Goal: Find specific fact: Find contact information

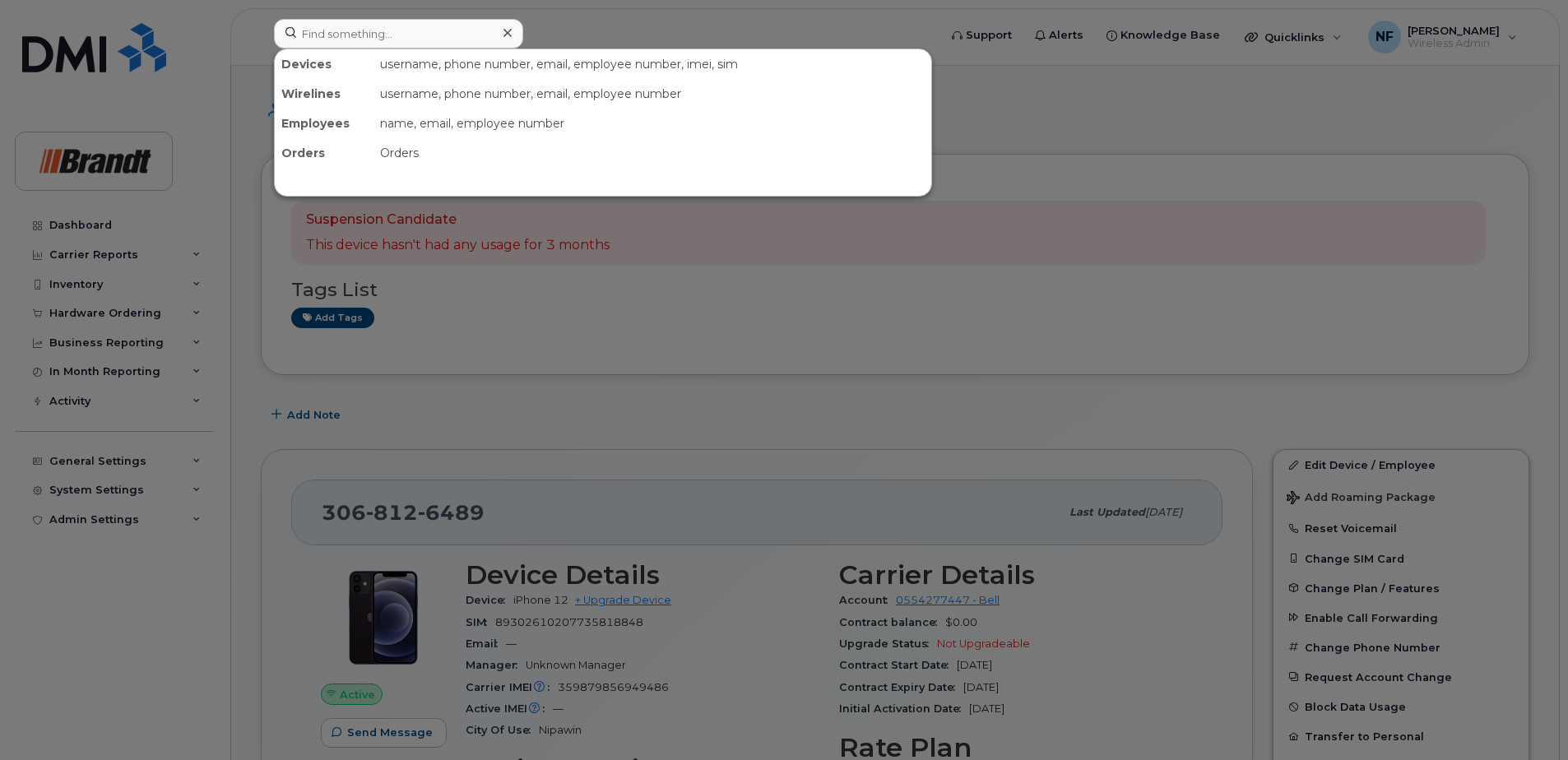
scroll to position [493, 0]
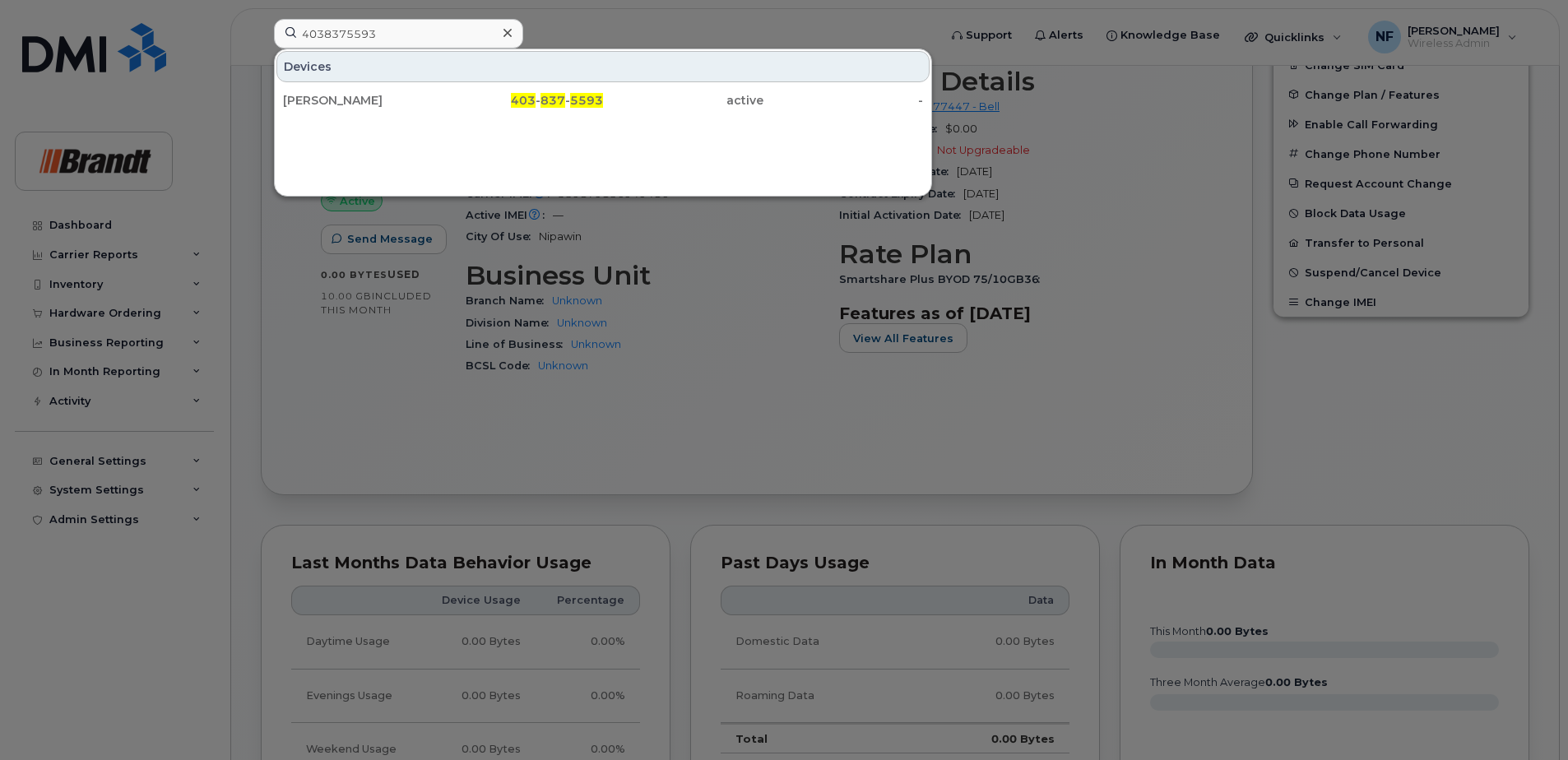
type input "4038375593"
click at [512, 30] on div at bounding box center [507, 34] width 24 height 24
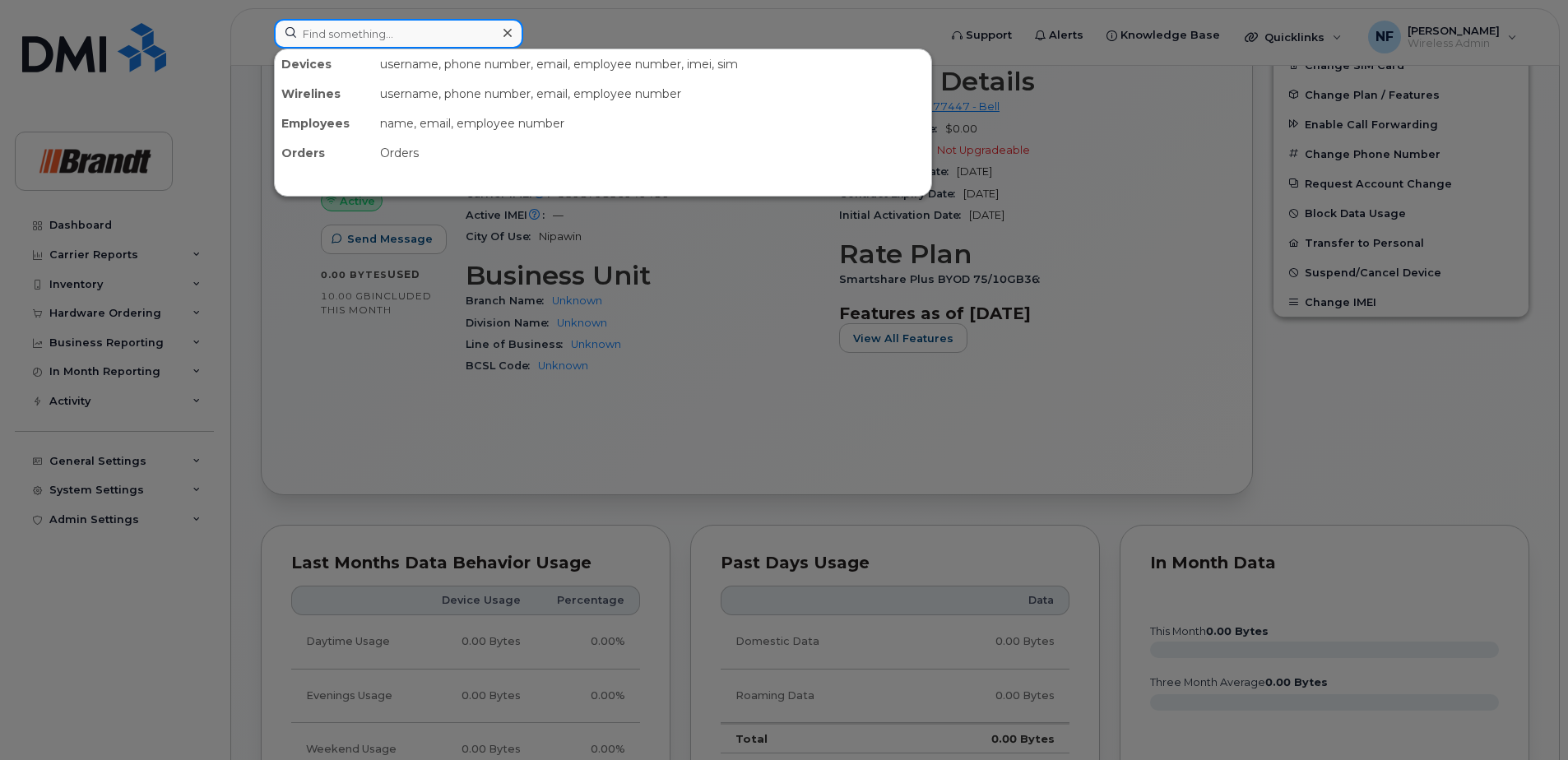
click at [481, 33] on input at bounding box center [399, 34] width 250 height 30
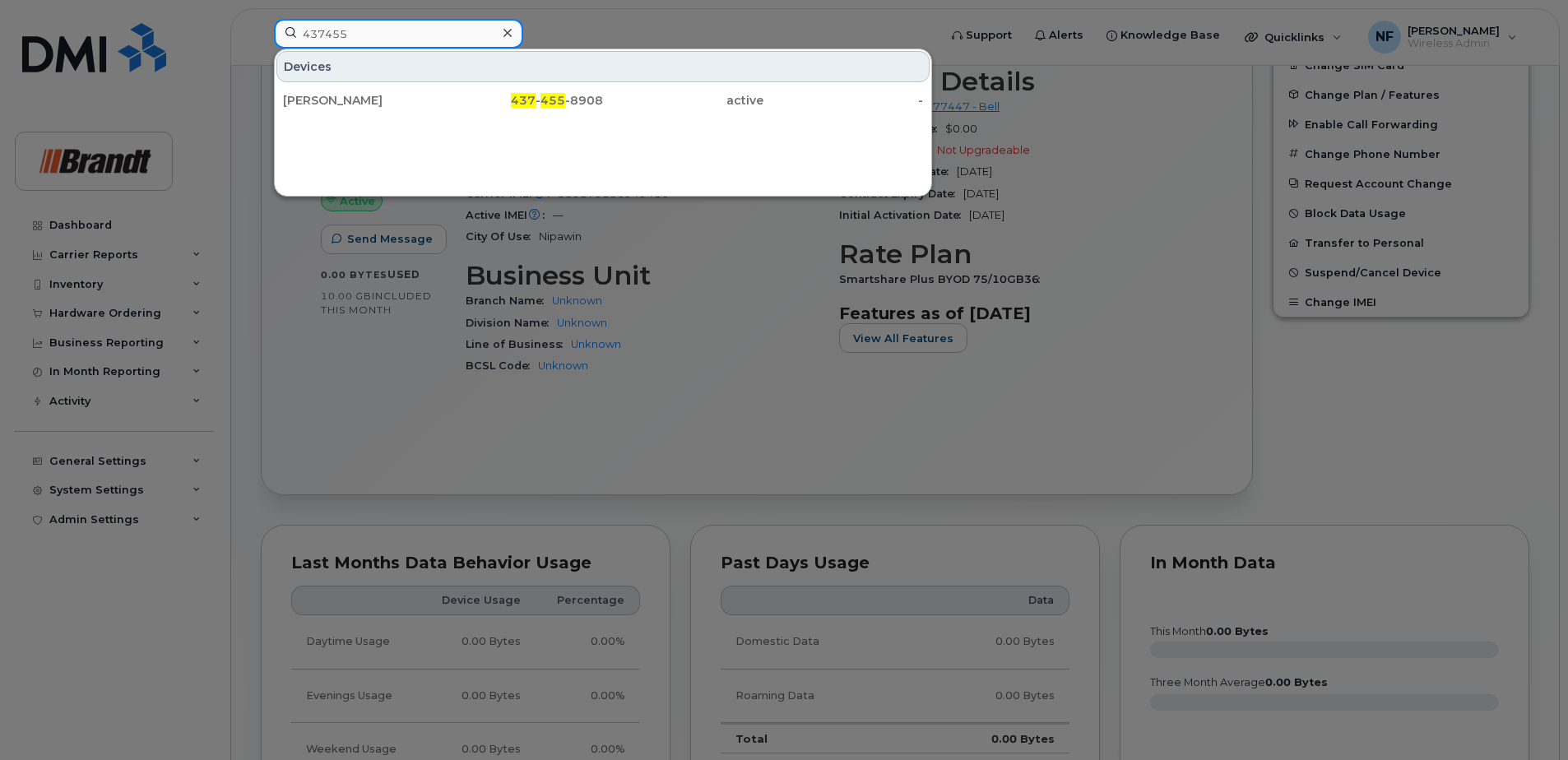
type input "437455"
click at [531, 97] on span "437" at bounding box center [523, 100] width 25 height 15
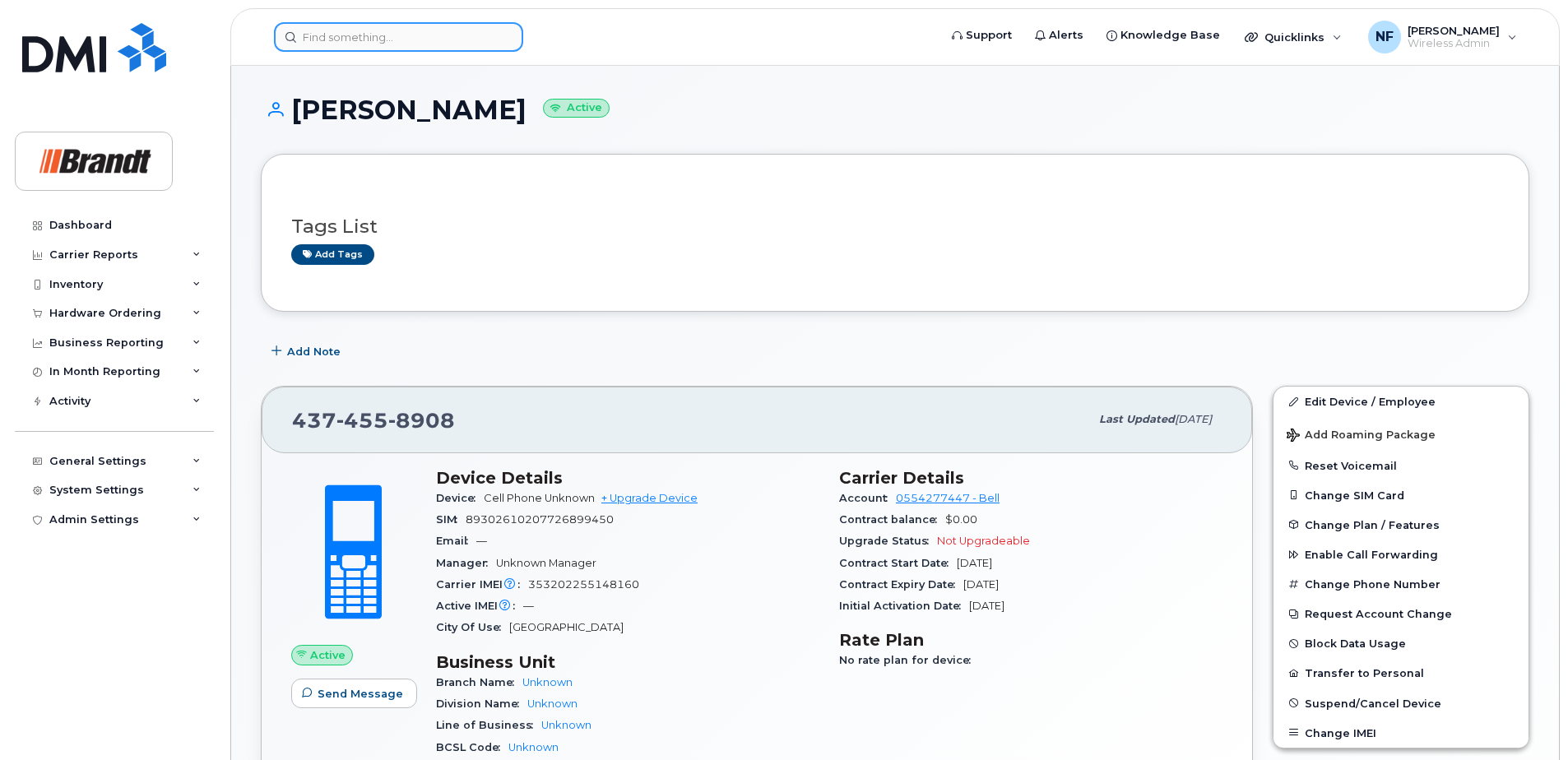
click at [426, 28] on input at bounding box center [399, 37] width 250 height 30
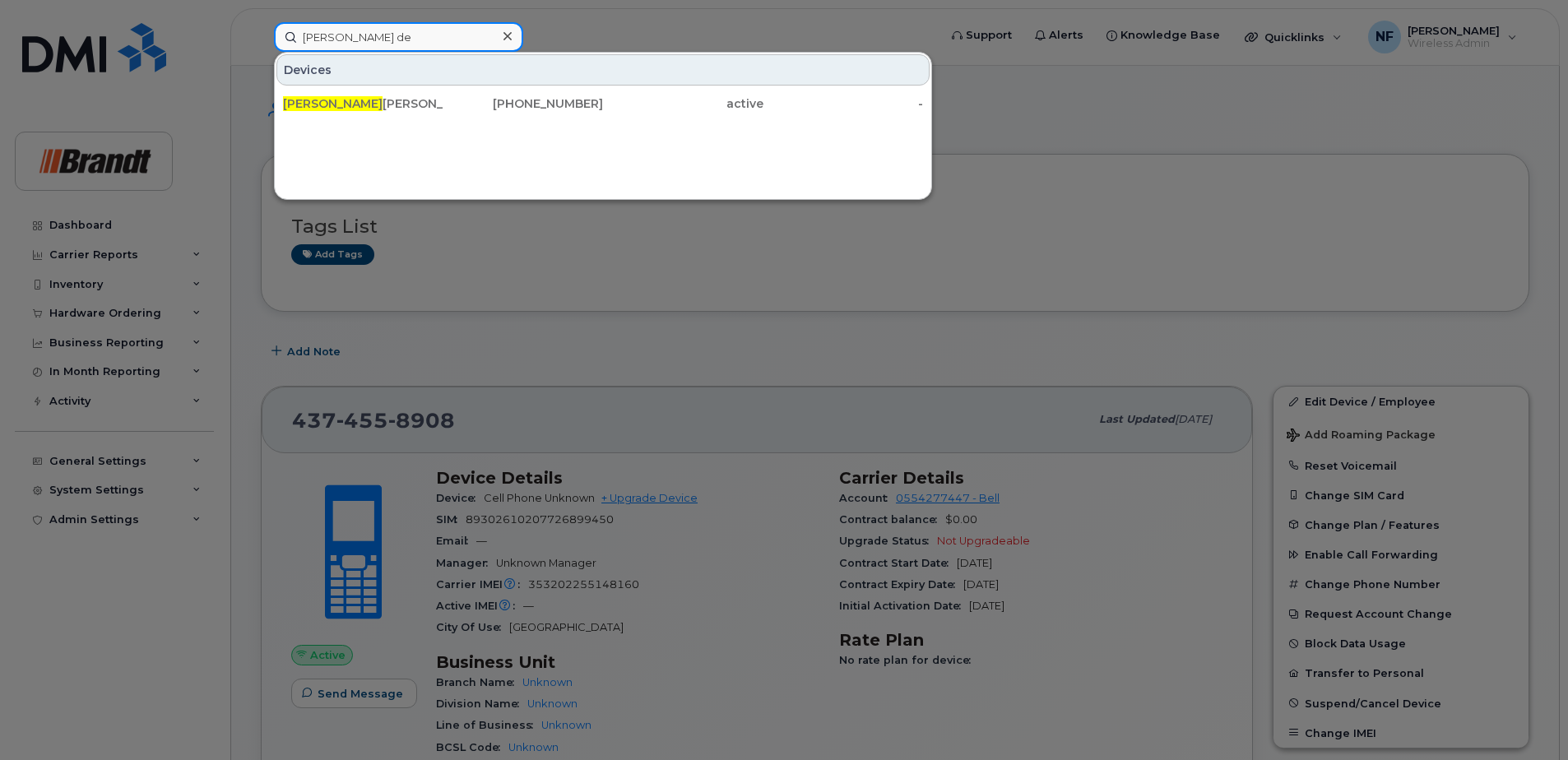
type input "[PERSON_NAME] de"
click at [429, 103] on div "[PERSON_NAME]" at bounding box center [364, 103] width 160 height 17
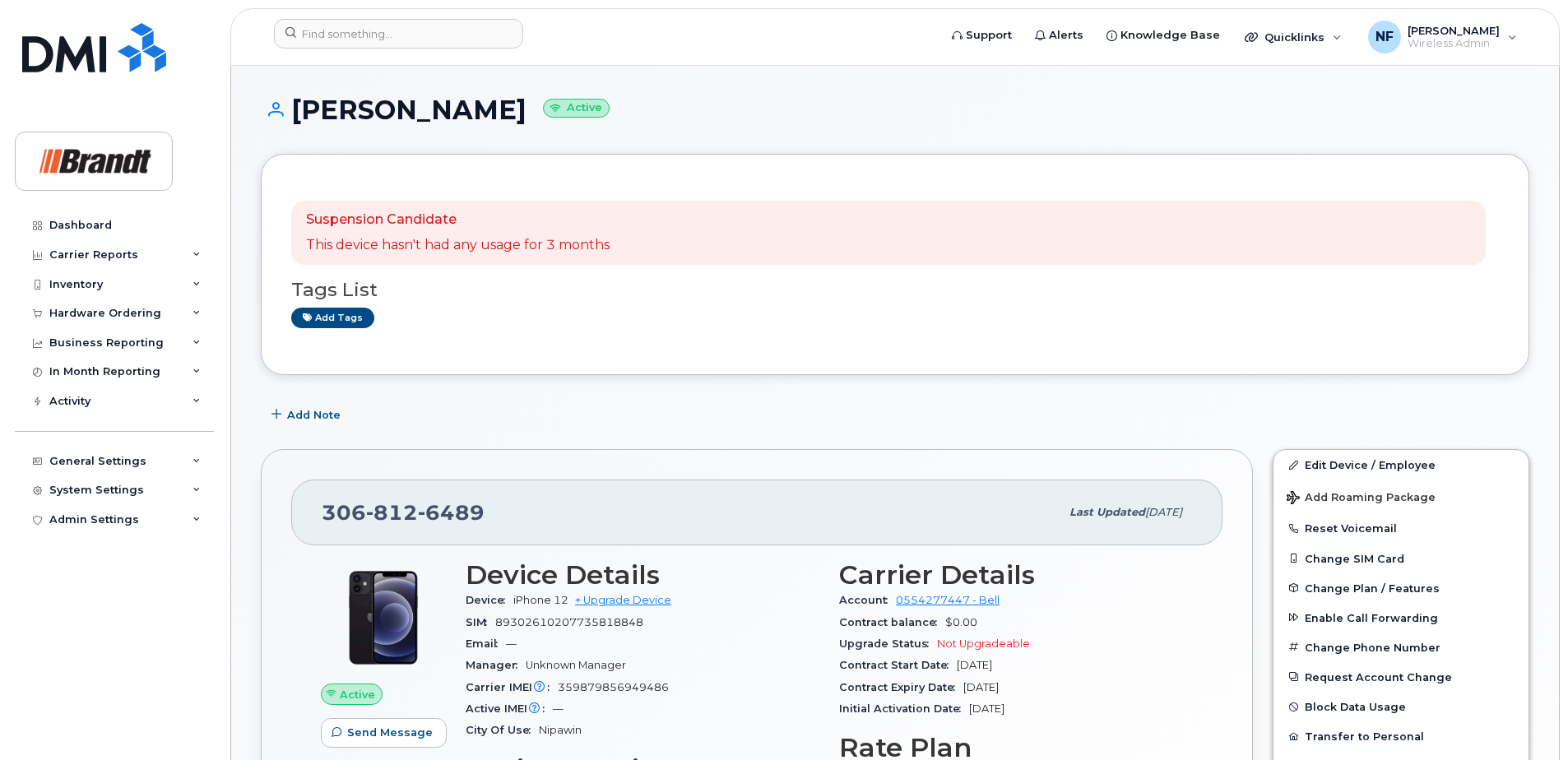
click at [471, 507] on span "6489" at bounding box center [451, 512] width 66 height 25
copy span "306 812 6489"
